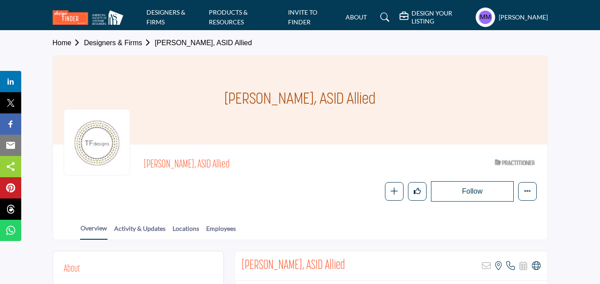
click at [258, 100] on h1 "[PERSON_NAME], ASID Allied" at bounding box center [299, 100] width 151 height 89
copy div "[PERSON_NAME], ASID Allied"
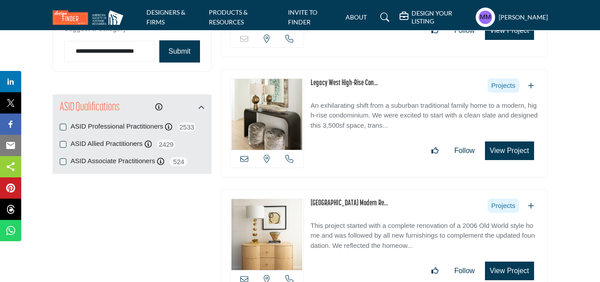
scroll to position [839, 0]
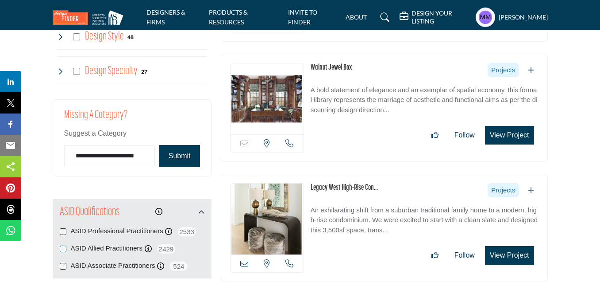
click at [180, 155] on button "Submit" at bounding box center [179, 156] width 41 height 22
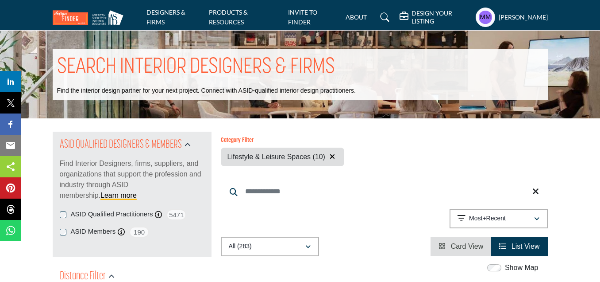
scroll to position [177, 0]
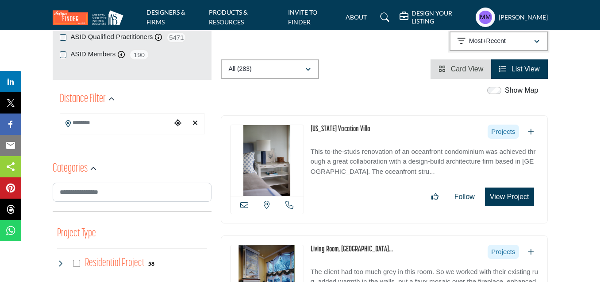
click at [488, 41] on p "Most+Recent" at bounding box center [487, 41] width 37 height 9
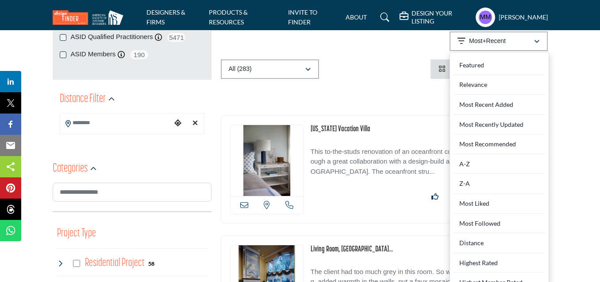
click at [490, 100] on div "Most Recent Added" at bounding box center [499, 105] width 93 height 20
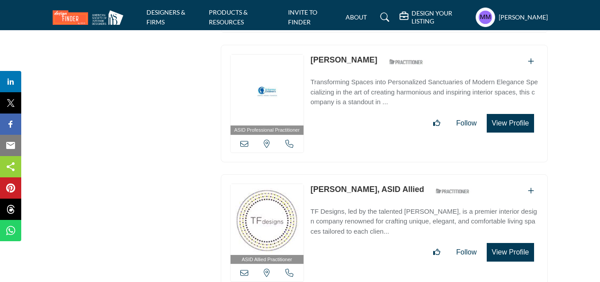
scroll to position [14231, 0]
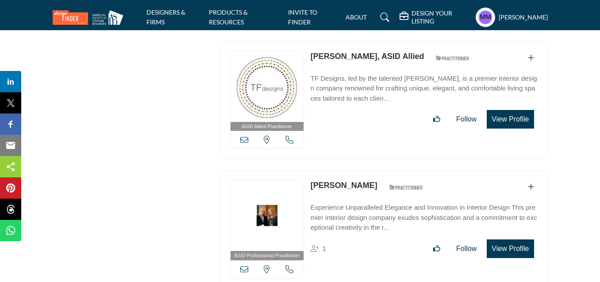
click at [247, 135] on icon at bounding box center [244, 139] width 8 height 8
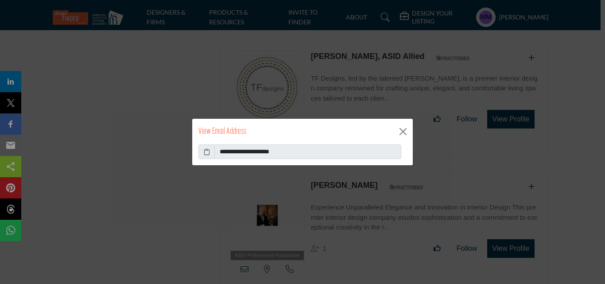
drag, startPoint x: 206, startPoint y: 150, endPoint x: 231, endPoint y: 211, distance: 65.9
click at [207, 150] on icon at bounding box center [207, 151] width 6 height 9
click at [405, 131] on button "Close" at bounding box center [402, 131] width 13 height 13
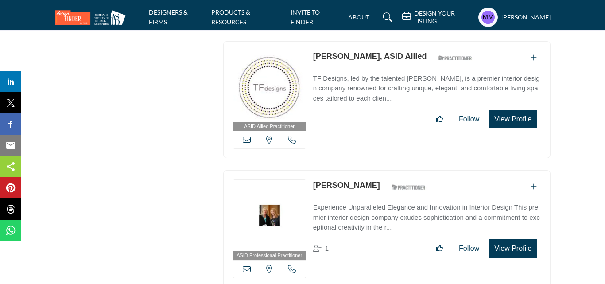
click at [290, 265] on icon at bounding box center [292, 269] width 8 height 8
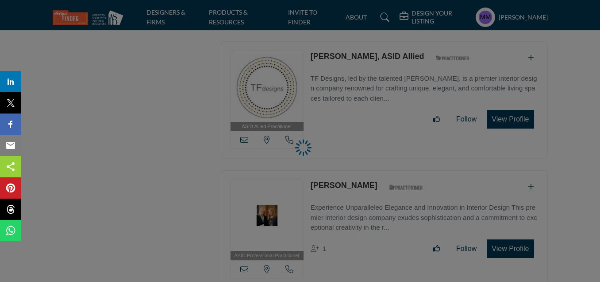
click at [289, 89] on div at bounding box center [300, 141] width 600 height 282
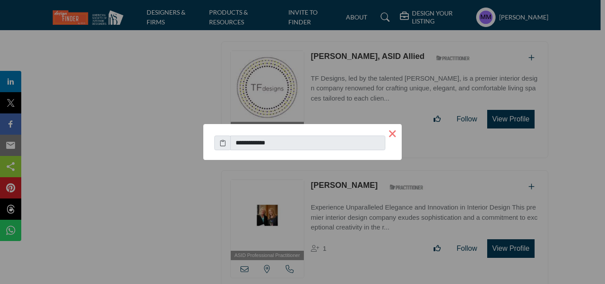
click at [390, 133] on button "×" at bounding box center [392, 133] width 19 height 19
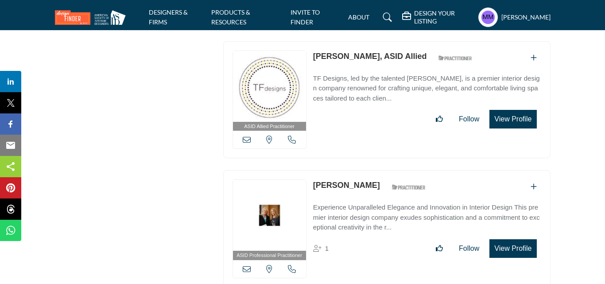
click at [290, 135] on icon at bounding box center [292, 139] width 8 height 8
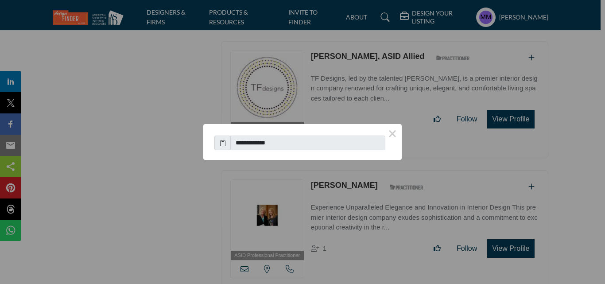
click at [223, 143] on icon at bounding box center [223, 142] width 6 height 9
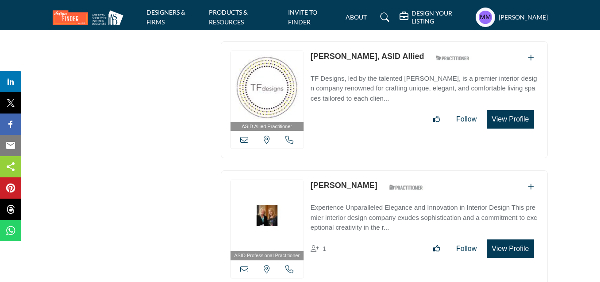
drag, startPoint x: 310, startPoint y: 129, endPoint x: 371, endPoint y: 130, distance: 60.2
click at [371, 170] on div "ASID Professional Practitioner ASID Professional Practitioners have successfull…" at bounding box center [384, 228] width 327 height 117
copy div "[PERSON_NAME]"
click at [245, 265] on icon at bounding box center [244, 269] width 8 height 8
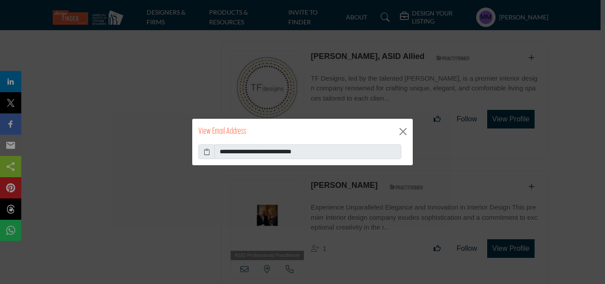
click at [208, 155] on icon at bounding box center [207, 151] width 6 height 9
click at [408, 128] on button "Close" at bounding box center [402, 131] width 13 height 13
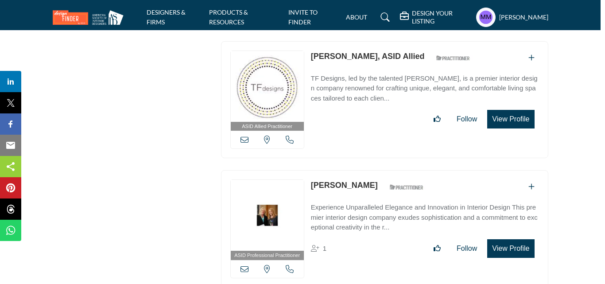
click at [288, 265] on icon at bounding box center [290, 269] width 8 height 8
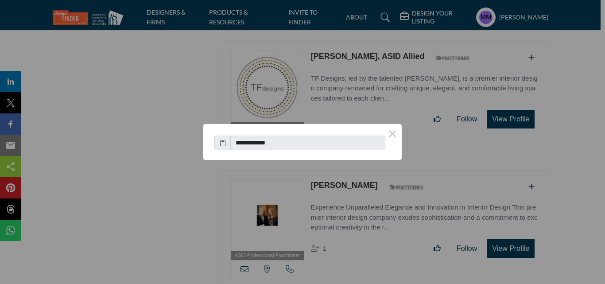
click at [224, 143] on icon at bounding box center [223, 142] width 6 height 9
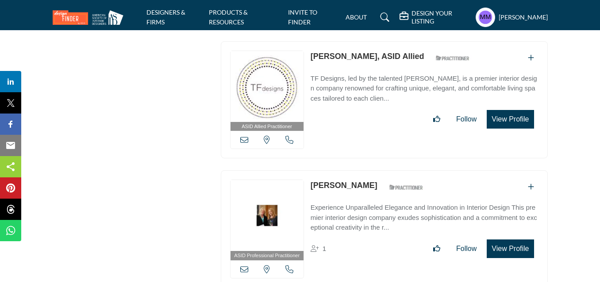
scroll to position [14364, 0]
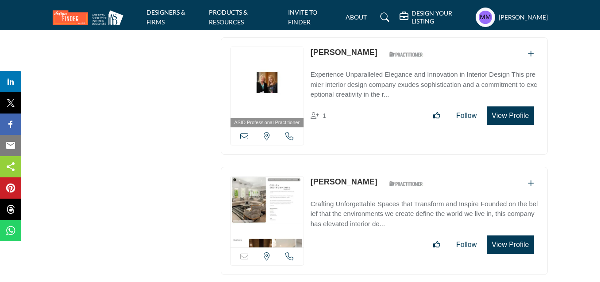
drag, startPoint x: 311, startPoint y: 124, endPoint x: 349, endPoint y: 116, distance: 38.4
copy div "[PERSON_NAME]"
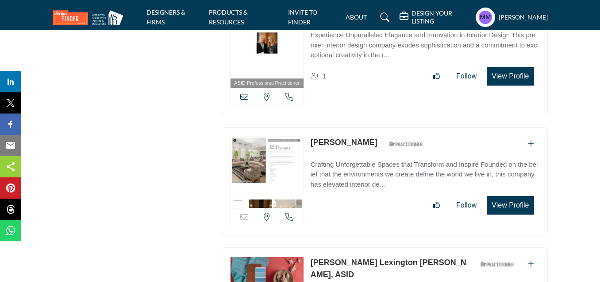
scroll to position [14452, 0]
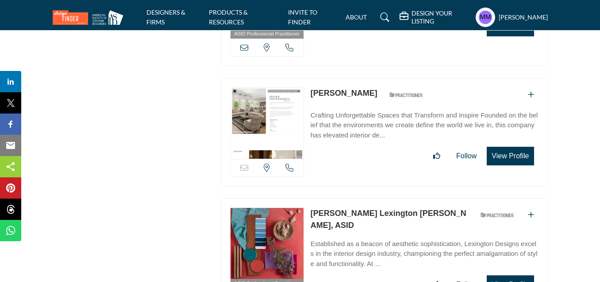
drag, startPoint x: 341, startPoint y: 155, endPoint x: 408, endPoint y: 156, distance: 66.9
click at [408, 198] on div "ASID Professional Practitioner ASID Professional Practitioners have successfull…" at bounding box center [384, 256] width 327 height 117
copy link "Lauren Lexington Peralez"
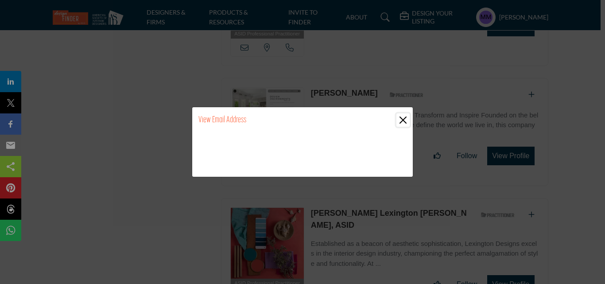
click at [406, 121] on button "Close" at bounding box center [402, 119] width 13 height 13
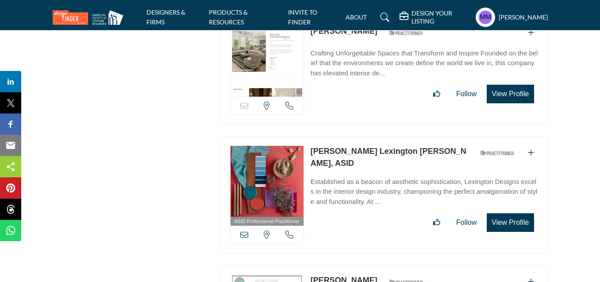
scroll to position [14585, 0]
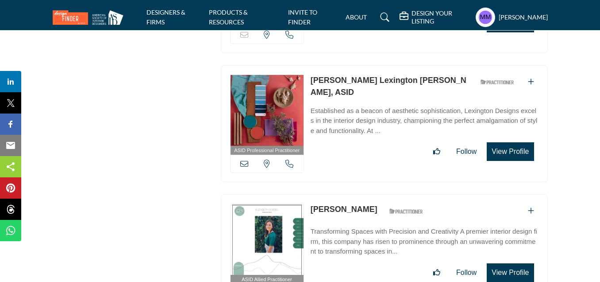
drag, startPoint x: 312, startPoint y: 147, endPoint x: 380, endPoint y: 147, distance: 68.6
click at [380, 194] on div "ASID Allied Practitioner ASID Allied Practitioners have successfully completed …" at bounding box center [384, 252] width 327 height 117
copy div "[PERSON_NAME]"
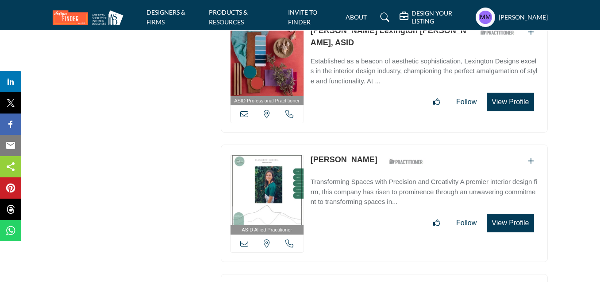
scroll to position [14718, 0]
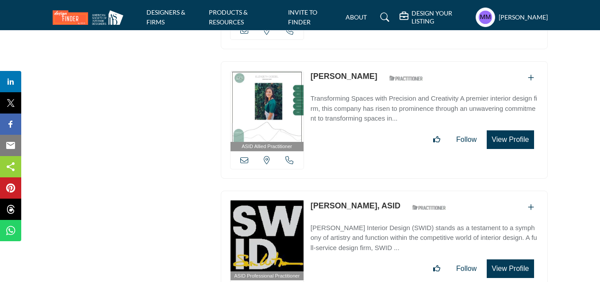
click at [242, 156] on icon at bounding box center [244, 160] width 8 height 8
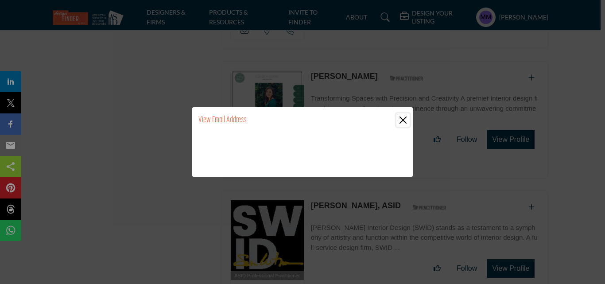
click at [403, 117] on button "Close" at bounding box center [402, 119] width 13 height 13
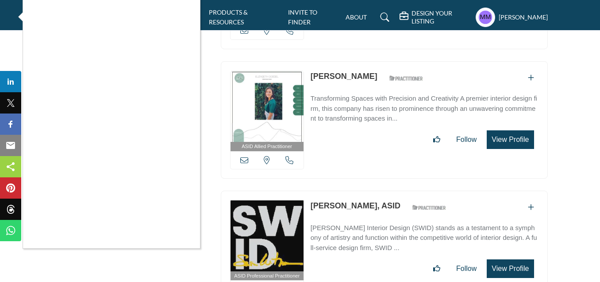
click at [210, 156] on div at bounding box center [300, 141] width 600 height 282
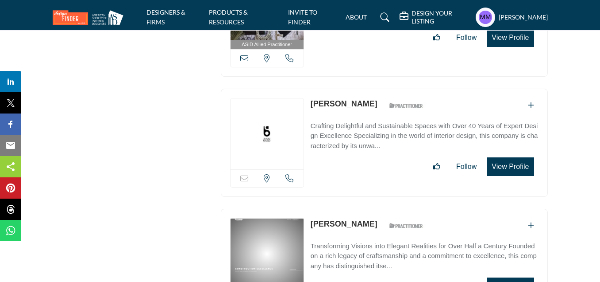
scroll to position [16022, 0]
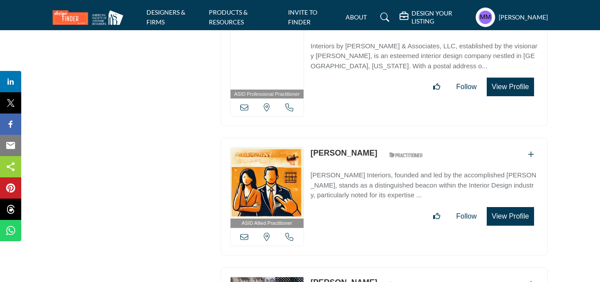
scroll to position [17350, 0]
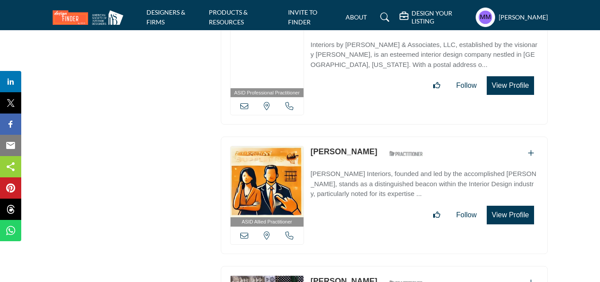
click at [333, 169] on p "[PERSON_NAME] Interiors, founded and led by the accomplished [PERSON_NAME], sta…" at bounding box center [425, 184] width 228 height 30
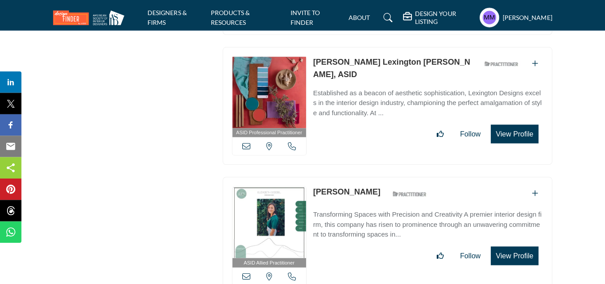
scroll to position [14692, 0]
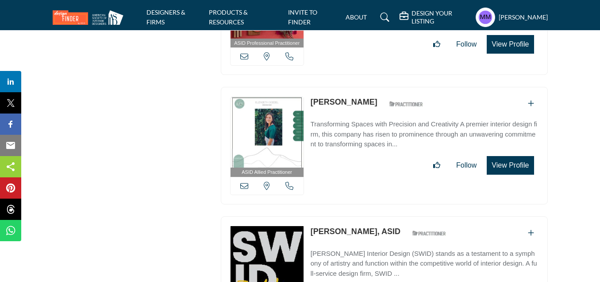
click at [242, 182] on icon at bounding box center [244, 186] width 8 height 8
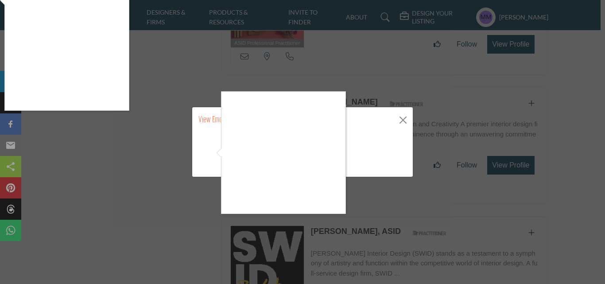
click at [278, 203] on div at bounding box center [302, 142] width 605 height 284
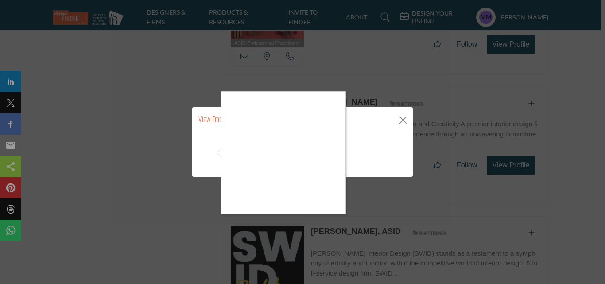
click at [212, 154] on div at bounding box center [302, 142] width 605 height 284
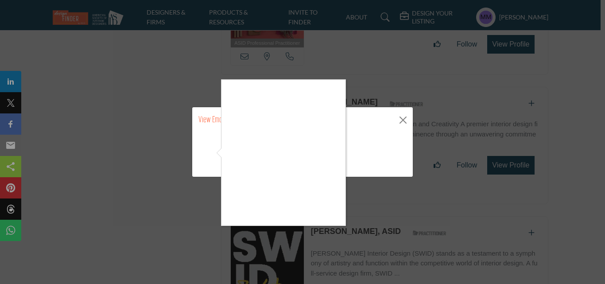
click at [210, 153] on div at bounding box center [302, 142] width 605 height 284
click at [181, 208] on div at bounding box center [302, 142] width 605 height 284
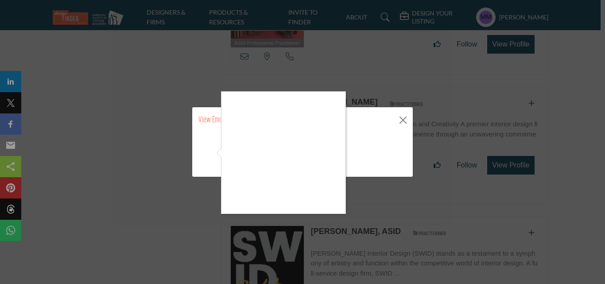
click at [210, 152] on div at bounding box center [302, 142] width 605 height 284
click at [110, 123] on div at bounding box center [302, 142] width 605 height 284
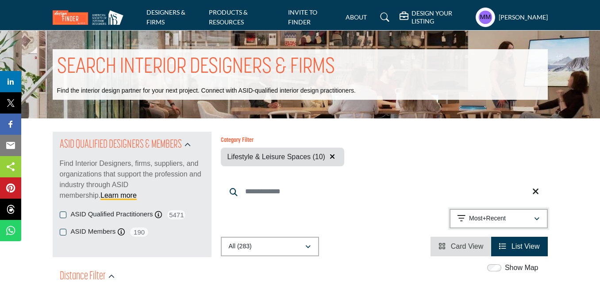
click at [493, 216] on p "Most+Recent" at bounding box center [487, 218] width 37 height 9
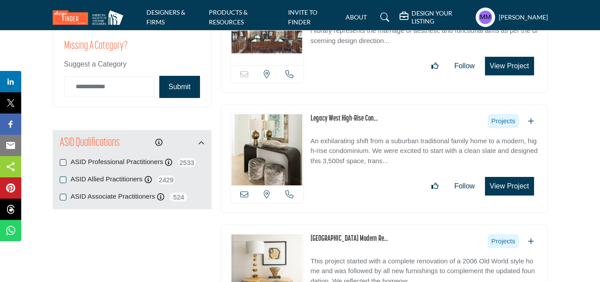
scroll to position [841, 0]
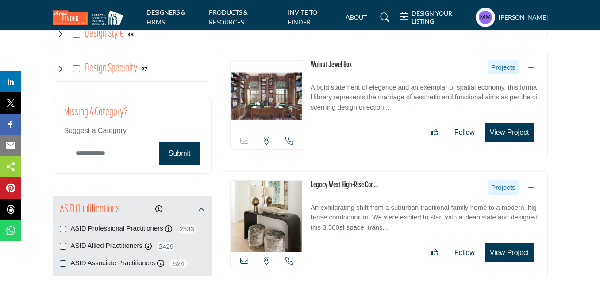
click at [107, 153] on input "Category Name" at bounding box center [109, 153] width 91 height 21
click at [112, 150] on input "Category Name" at bounding box center [109, 153] width 91 height 21
type input "**********"
click at [189, 151] on button "Submit" at bounding box center [179, 153] width 41 height 22
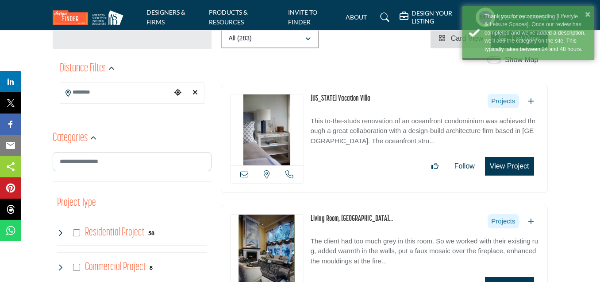
scroll to position [0, 0]
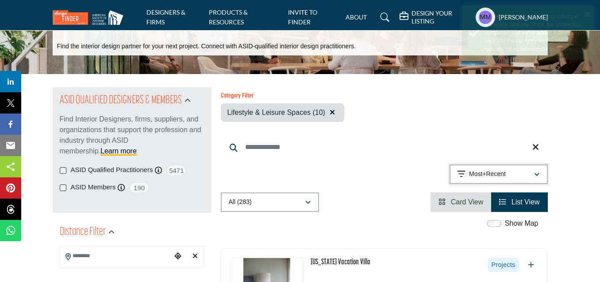
click at [495, 171] on p "Most+Recent" at bounding box center [487, 174] width 37 height 9
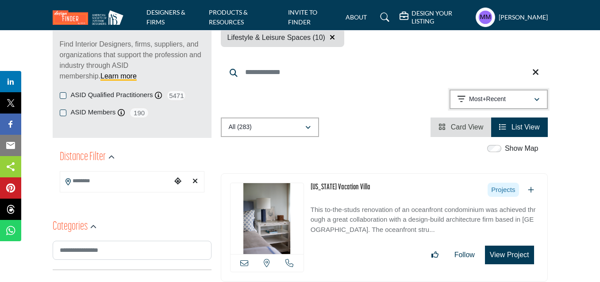
scroll to position [133, 0]
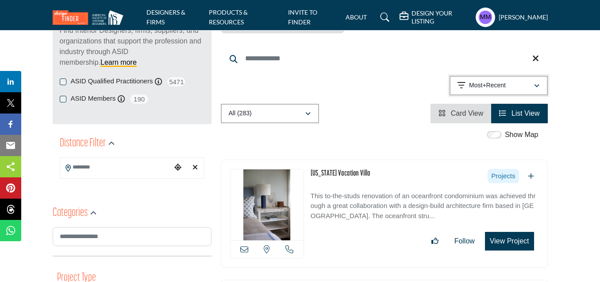
click at [491, 80] on div "Most+Recent" at bounding box center [496, 85] width 76 height 11
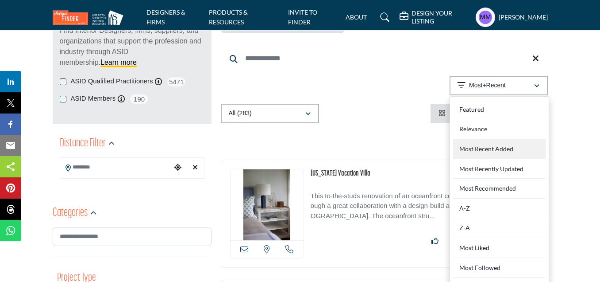
click at [489, 147] on div "Most Recent Added" at bounding box center [499, 149] width 93 height 20
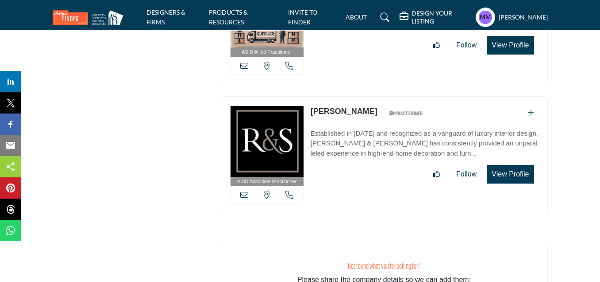
scroll to position [8363, 0]
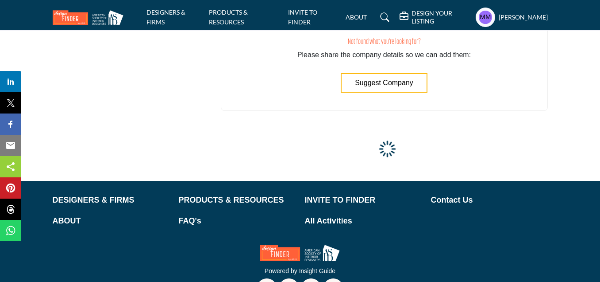
scroll to position [8230, 0]
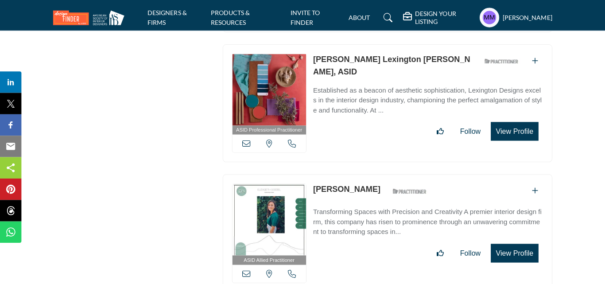
scroll to position [14692, 0]
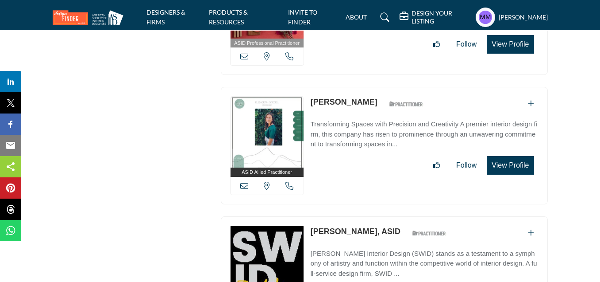
click at [243, 182] on icon at bounding box center [244, 186] width 8 height 8
click at [0, 0] on div at bounding box center [0, 0] width 0 height 0
